Goal: Information Seeking & Learning: Find specific fact

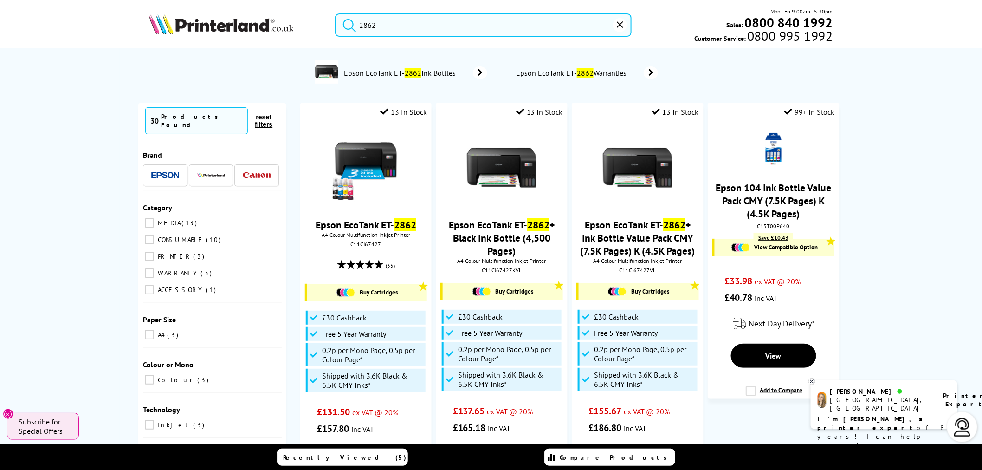
drag, startPoint x: 377, startPoint y: 26, endPoint x: 275, endPoint y: -6, distance: 107.2
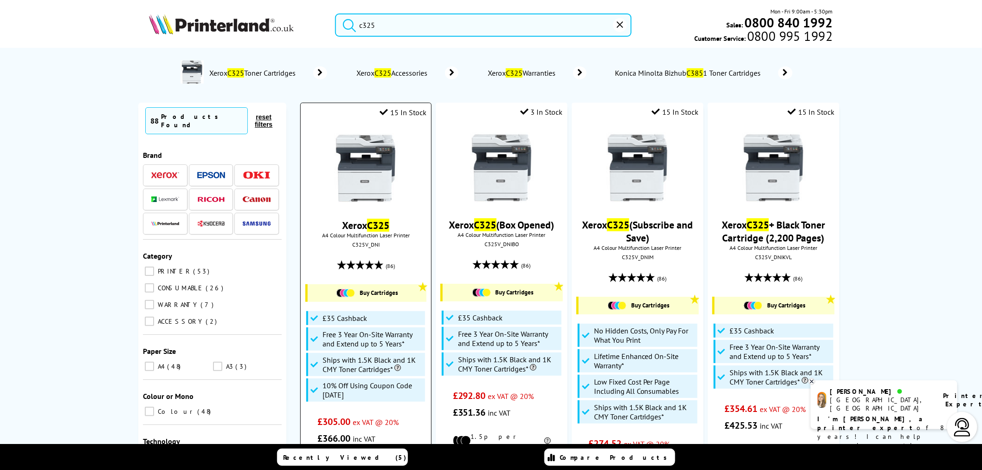
type input "c325"
click at [369, 166] on img at bounding box center [366, 168] width 70 height 70
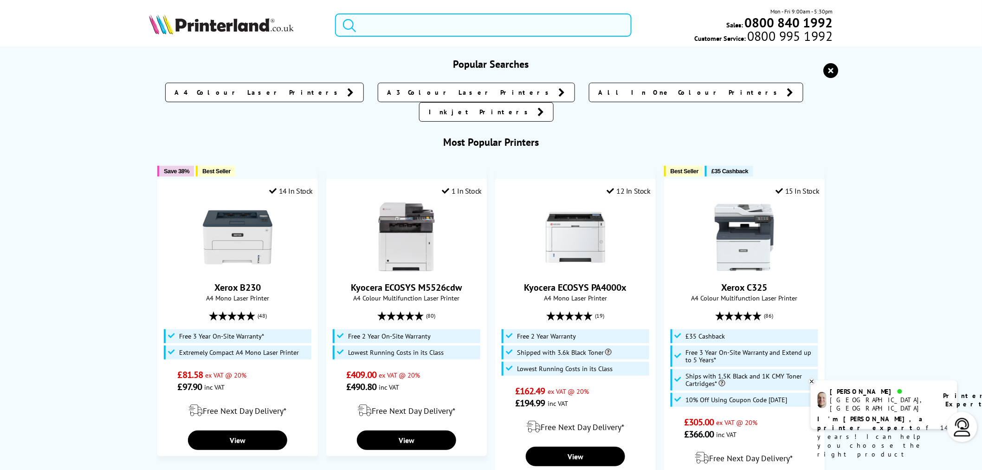
click at [369, 29] on input "search" at bounding box center [483, 24] width 297 height 23
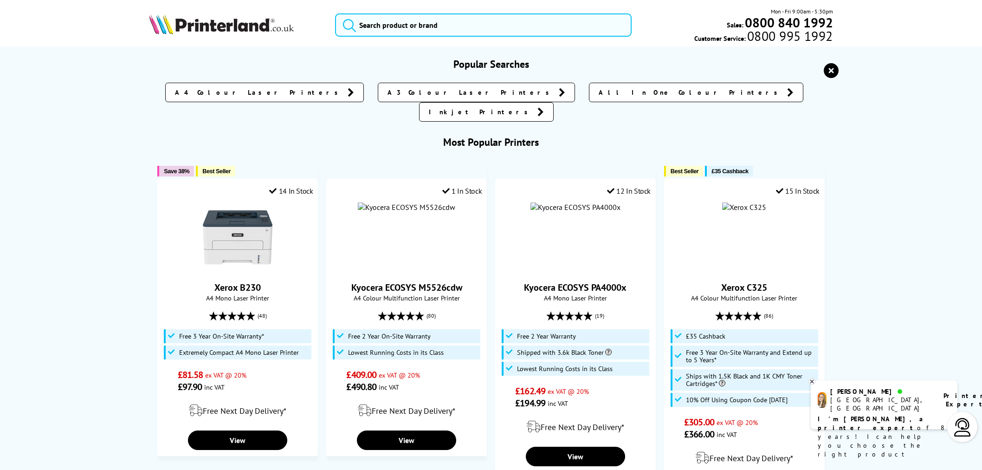
click at [385, 28] on input "search" at bounding box center [483, 24] width 297 height 23
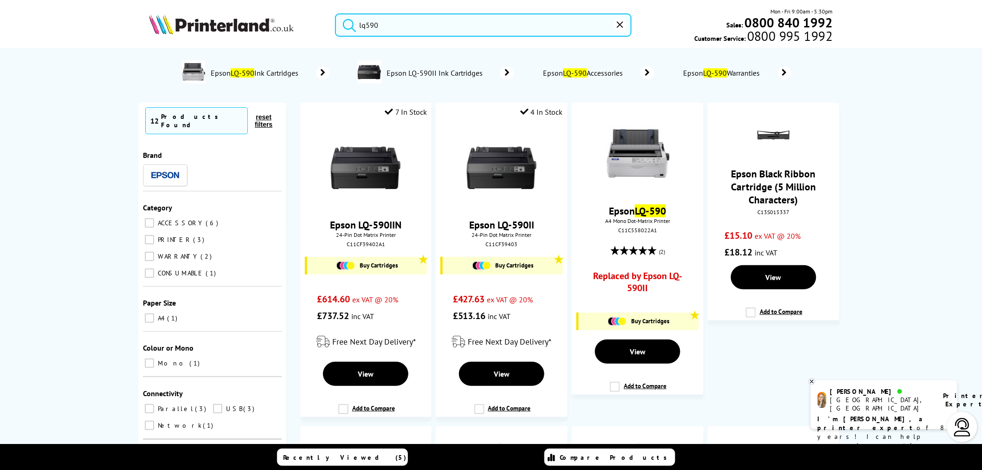
type input "lq590"
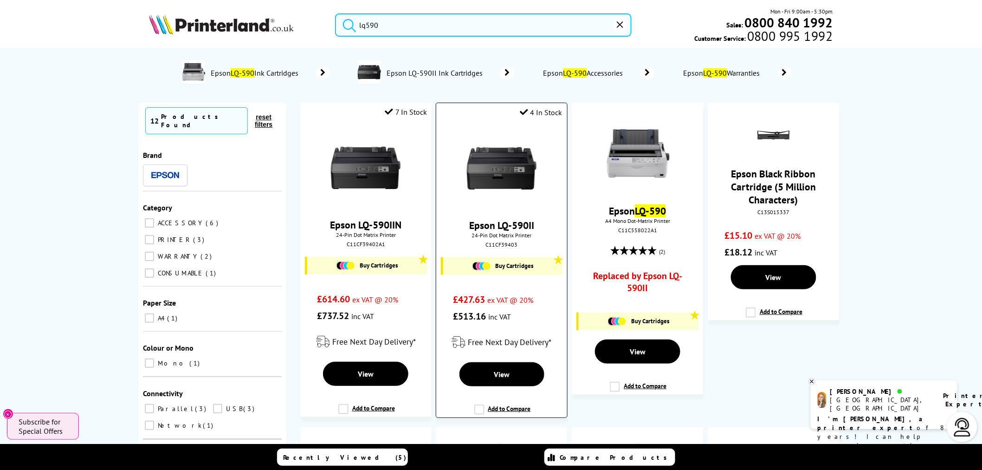
click at [503, 191] on img at bounding box center [502, 168] width 70 height 70
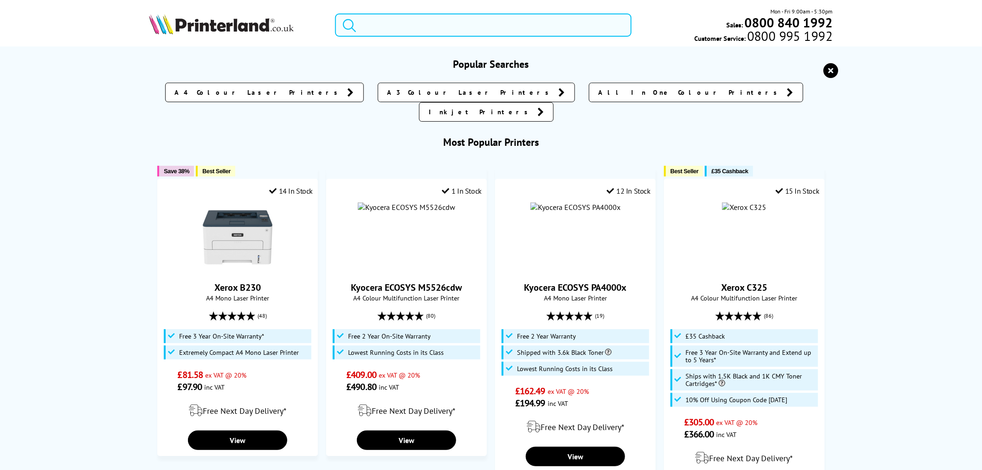
click at [397, 22] on input "search" at bounding box center [483, 24] width 297 height 23
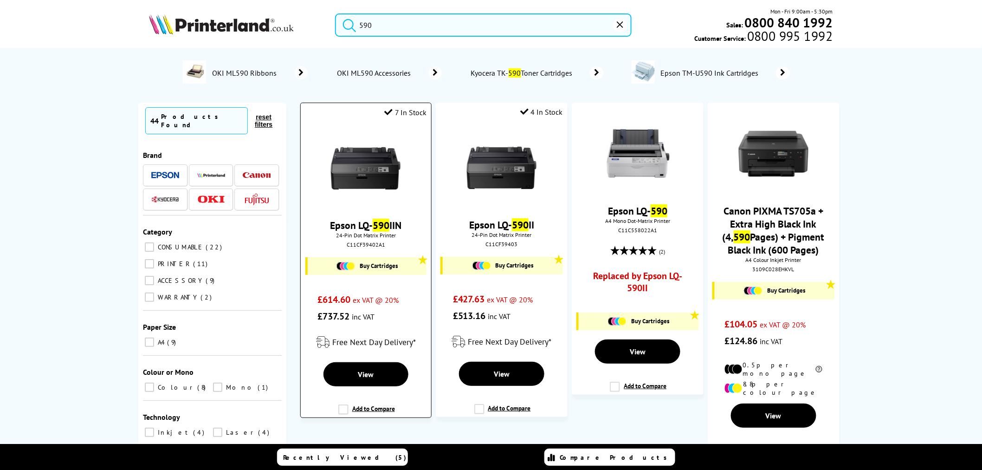
type input "590"
click at [368, 166] on img at bounding box center [366, 168] width 70 height 70
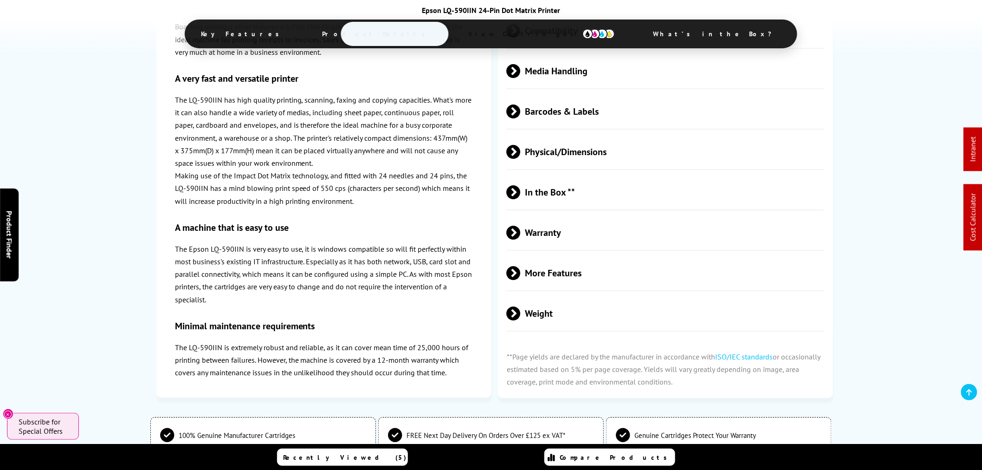
scroll to position [1083, 0]
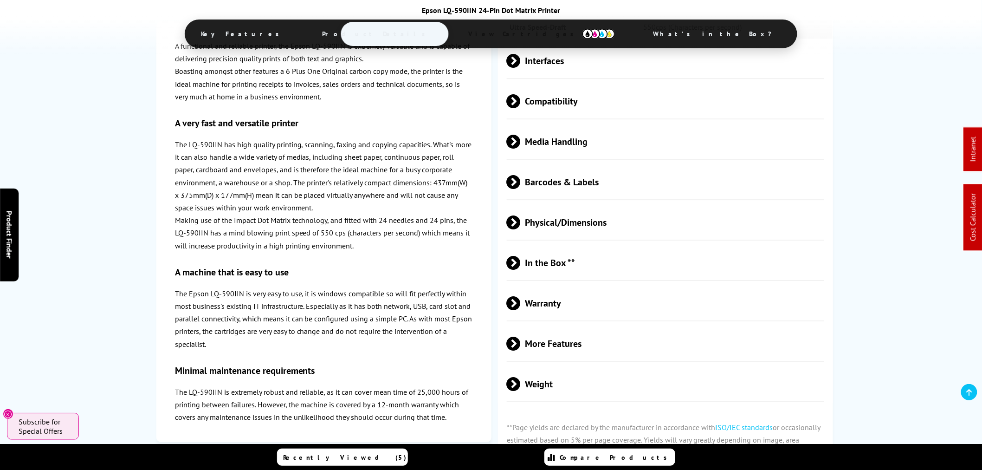
click at [604, 217] on span "Physical/Dimensions" at bounding box center [665, 222] width 317 height 35
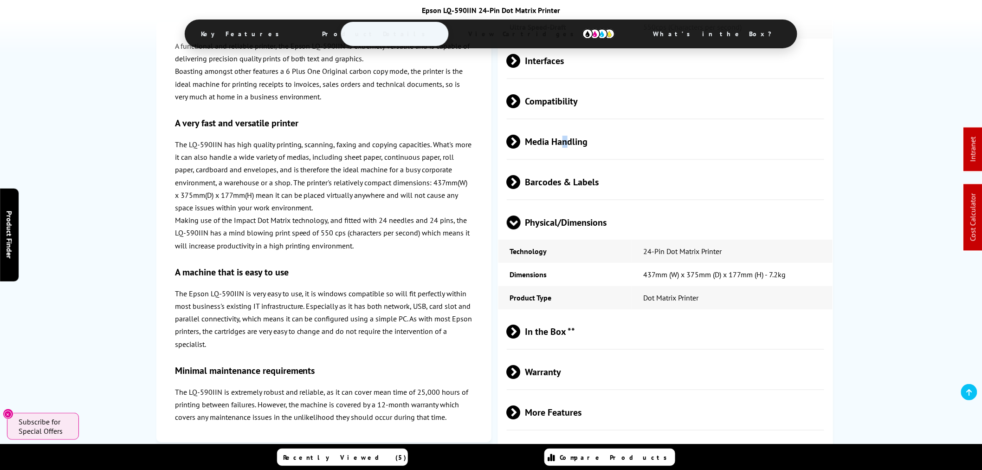
click at [564, 142] on span "Media Handling" at bounding box center [665, 141] width 317 height 35
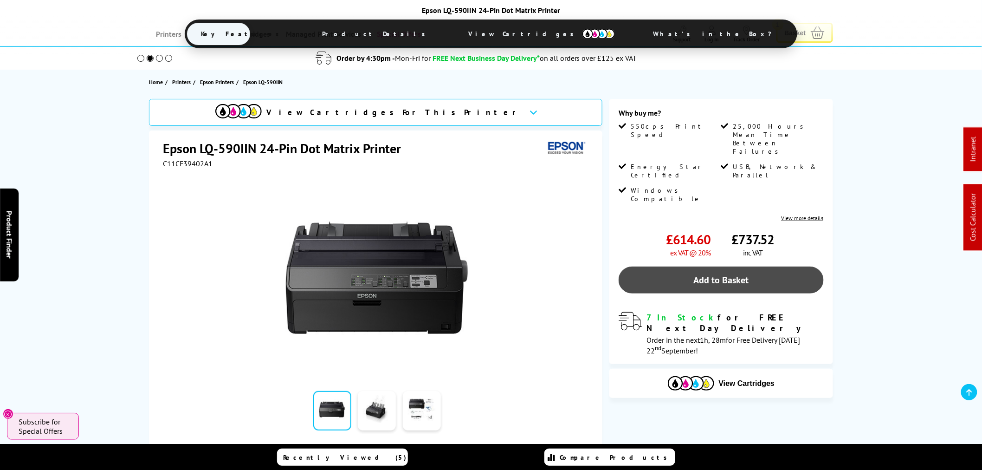
scroll to position [0, 0]
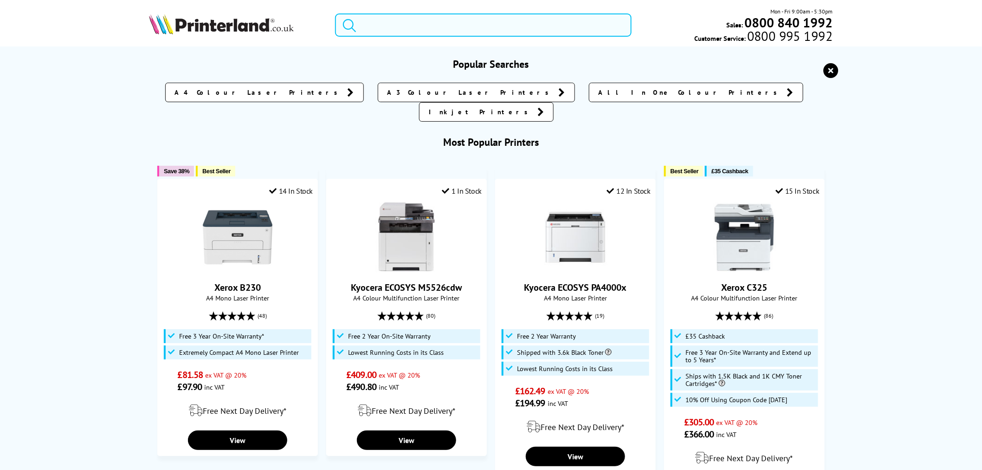
click at [390, 28] on input "search" at bounding box center [483, 24] width 297 height 23
click at [391, 26] on input "search" at bounding box center [483, 24] width 297 height 23
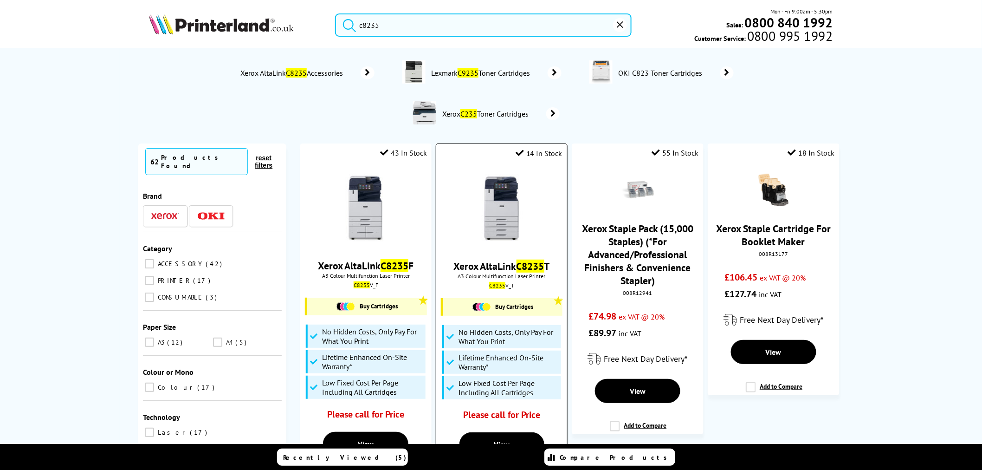
type input "c8235"
click at [504, 204] on img at bounding box center [502, 209] width 70 height 70
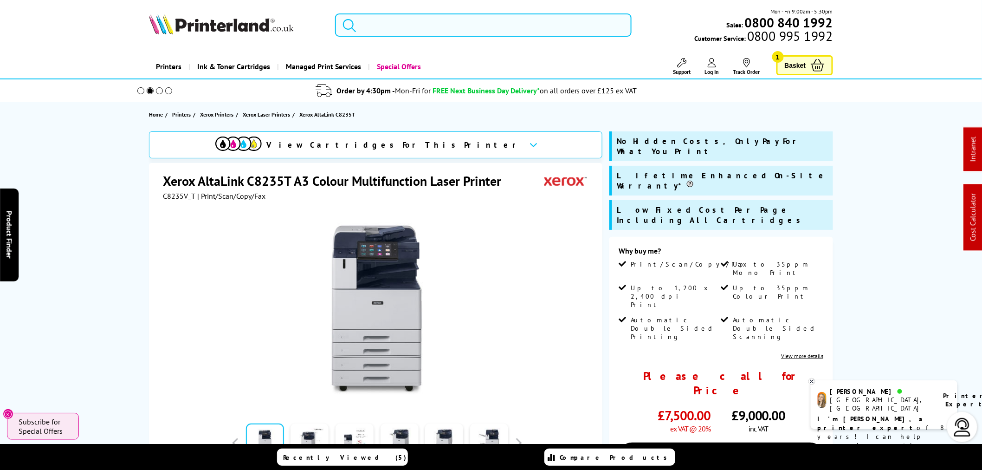
click at [432, 19] on input "search" at bounding box center [483, 24] width 297 height 23
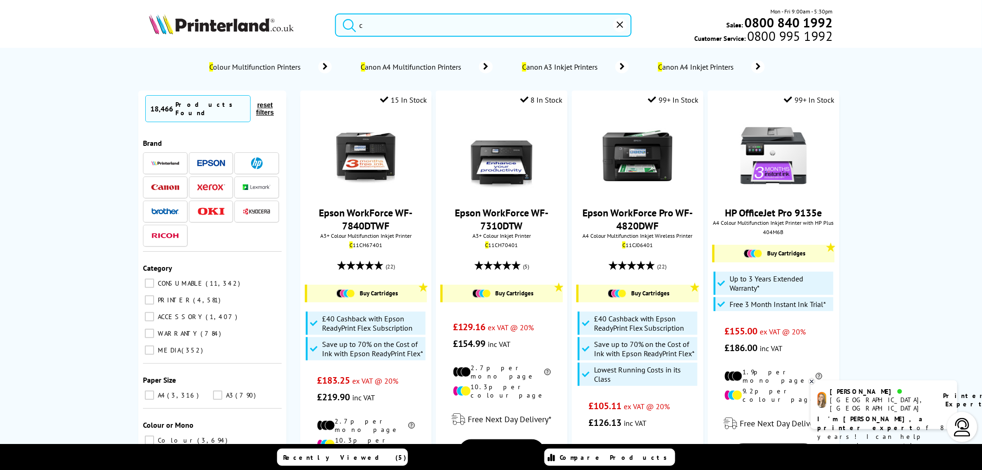
drag, startPoint x: 430, startPoint y: 21, endPoint x: 170, endPoint y: 1, distance: 260.7
click at [170, 1] on header "c Mon - Fri 9:00am - 5:30pm Sales: 0800 840 1992 Customer Service: 0800 995 1992" at bounding box center [491, 39] width 982 height 79
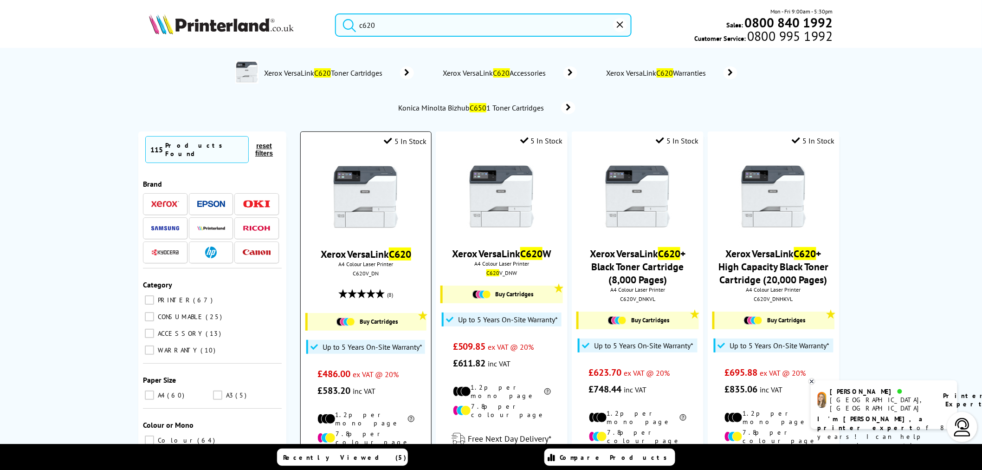
type input "c620"
click at [392, 205] on img at bounding box center [366, 197] width 70 height 70
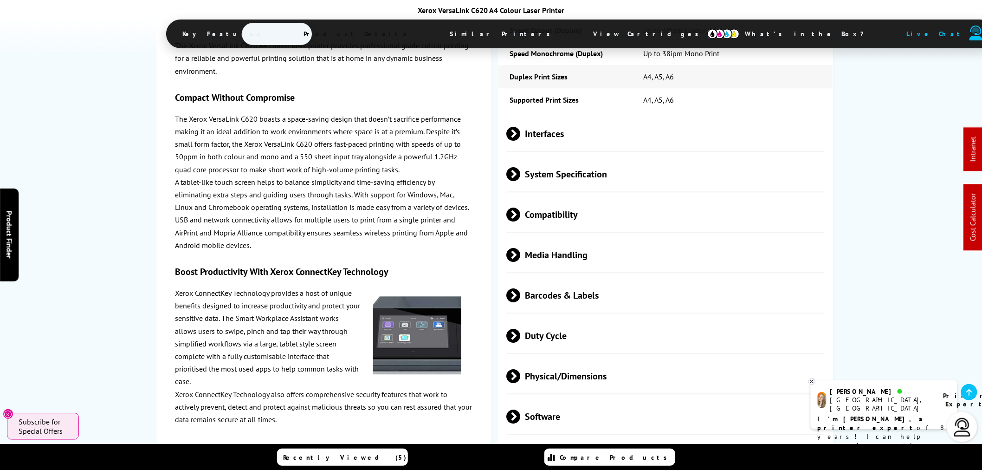
scroll to position [2217, 0]
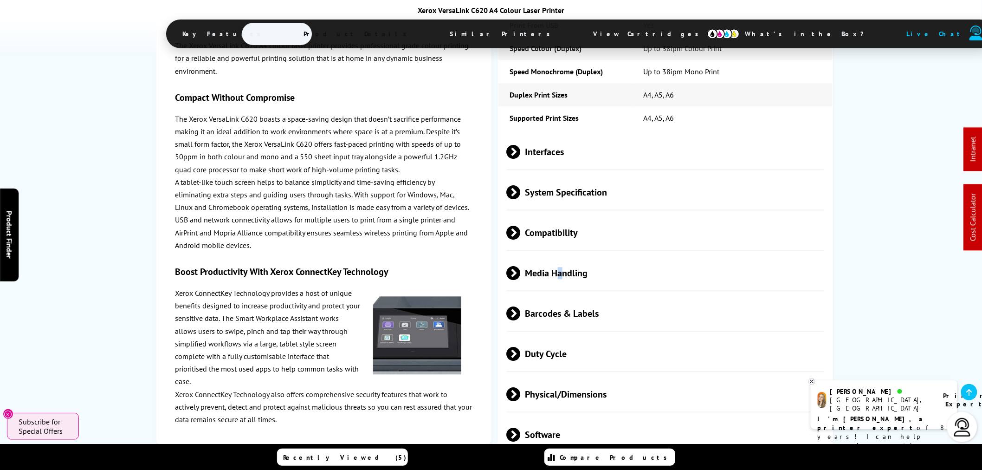
drag, startPoint x: 562, startPoint y: 268, endPoint x: 556, endPoint y: 267, distance: 6.1
click at [555, 268] on span "Media Handling" at bounding box center [665, 272] width 317 height 35
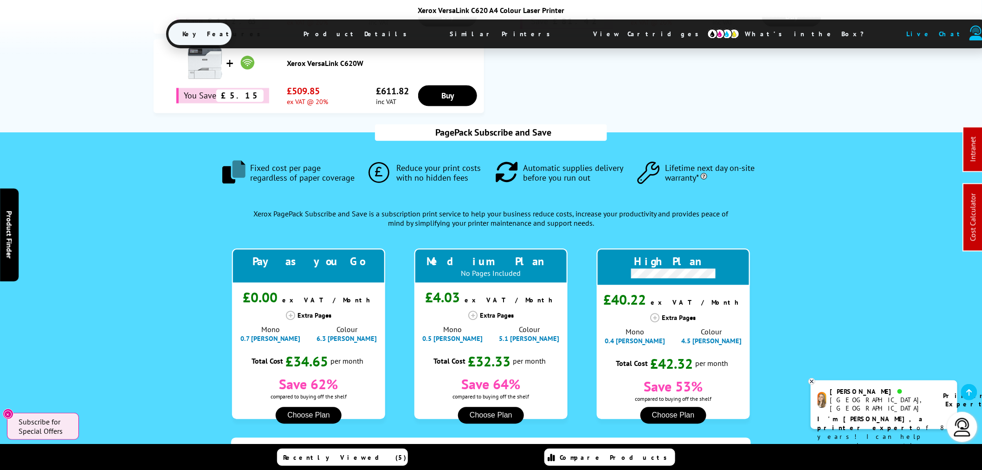
scroll to position [876, 0]
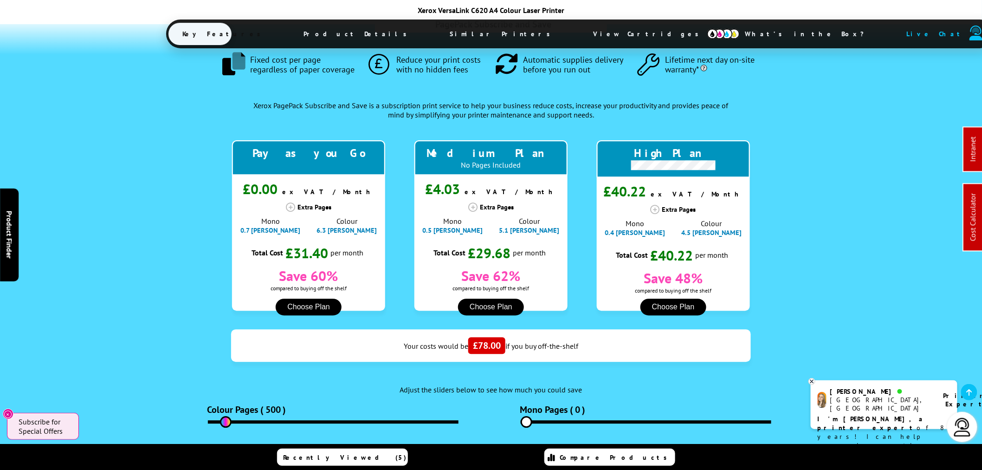
drag, startPoint x: 542, startPoint y: 392, endPoint x: 485, endPoint y: 386, distance: 57.8
type input "0"
click at [521, 420] on input "range" at bounding box center [646, 421] width 251 height 3
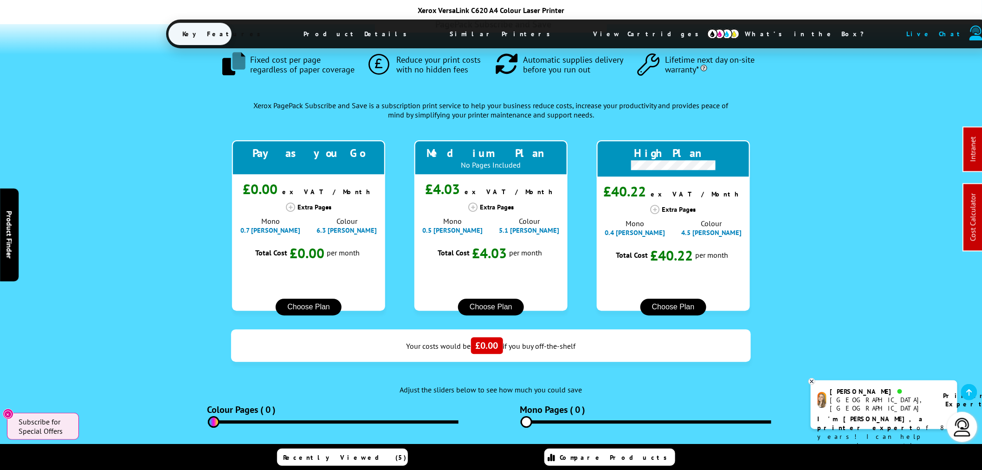
drag, startPoint x: 229, startPoint y: 388, endPoint x: 210, endPoint y: 390, distance: 19.2
type input "0"
click at [210, 420] on input "range" at bounding box center [333, 421] width 251 height 3
drag, startPoint x: 641, startPoint y: 161, endPoint x: 671, endPoint y: 160, distance: 29.7
click at [646, 182] on span "£40.22" at bounding box center [624, 191] width 43 height 18
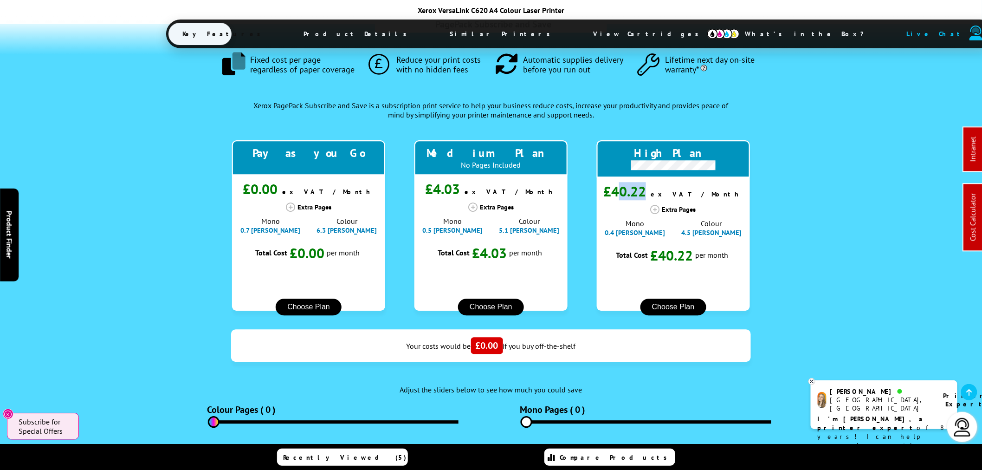
click at [642, 182] on span "£40.22" at bounding box center [624, 191] width 43 height 18
click at [639, 182] on span "£40.22" at bounding box center [624, 191] width 43 height 18
drag, startPoint x: 639, startPoint y: 162, endPoint x: 654, endPoint y: 164, distance: 15.6
click at [646, 182] on span "£40.22" at bounding box center [624, 191] width 43 height 18
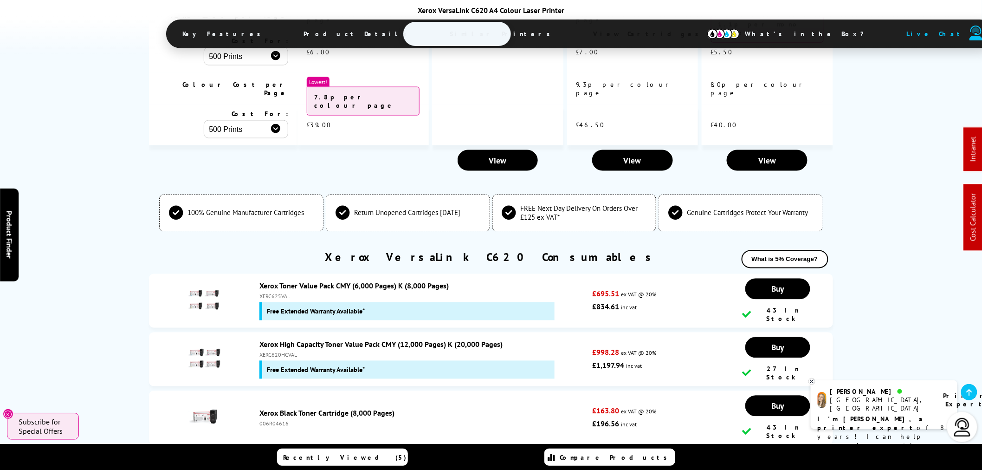
scroll to position [3507, 0]
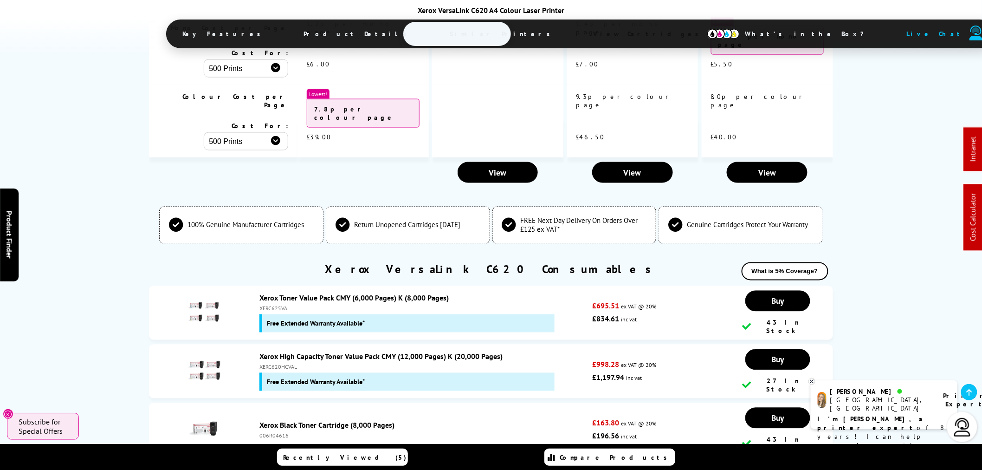
drag, startPoint x: 552, startPoint y: 307, endPoint x: 260, endPoint y: 288, distance: 293.0
click at [260, 344] on li "Xerox High Capacity Toner Value Pack CMY (12,000 Pages) K (20,000 Pages) XERC62…" at bounding box center [491, 371] width 684 height 54
drag, startPoint x: 609, startPoint y: 302, endPoint x: 424, endPoint y: 312, distance: 185.0
click at [618, 344] on li "Xerox High Capacity Toner Value Pack CMY (12,000 Pages) K (20,000 Pages) XERC62…" at bounding box center [491, 371] width 684 height 54
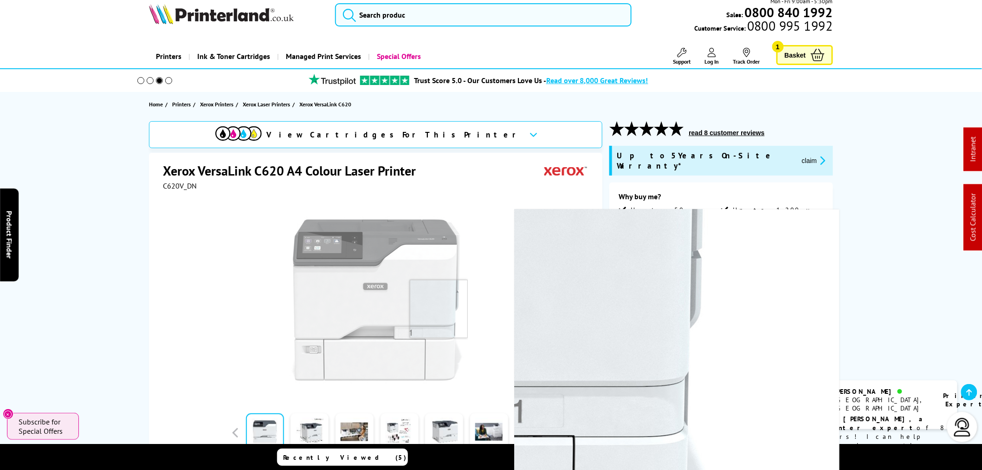
scroll to position [0, 0]
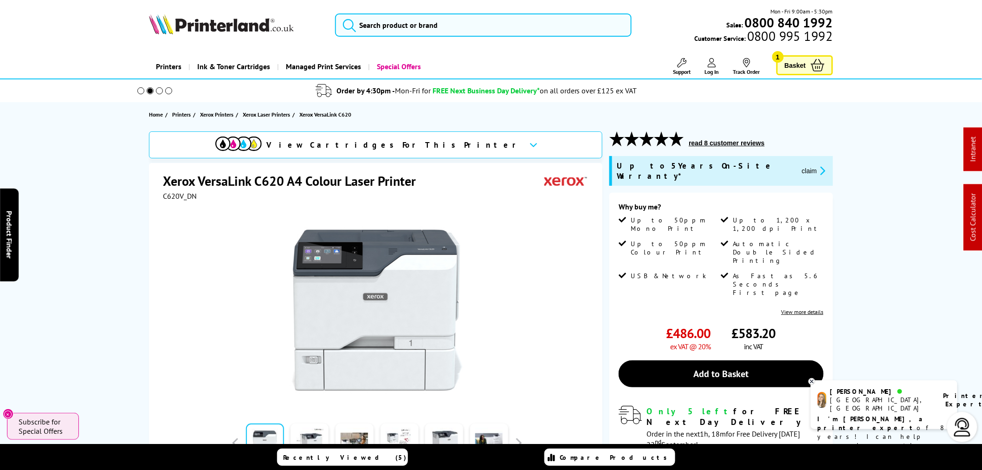
click at [173, 196] on span "C620V_DN" at bounding box center [180, 195] width 34 height 9
copy span "C620V_DN"
